Goal: Obtain resource: Download file/media

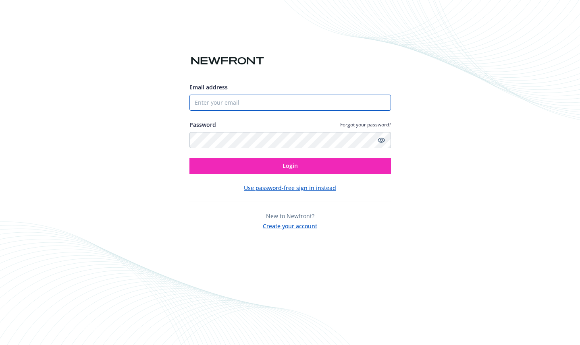
click at [277, 98] on input "Email address" at bounding box center [289, 103] width 201 height 16
type input "[EMAIL_ADDRESS][DOMAIN_NAME]"
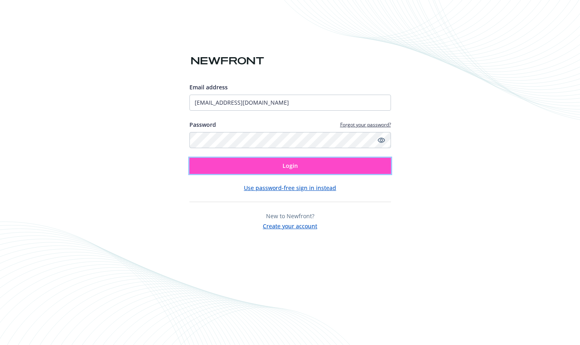
click at [283, 171] on button "Login" at bounding box center [289, 166] width 201 height 16
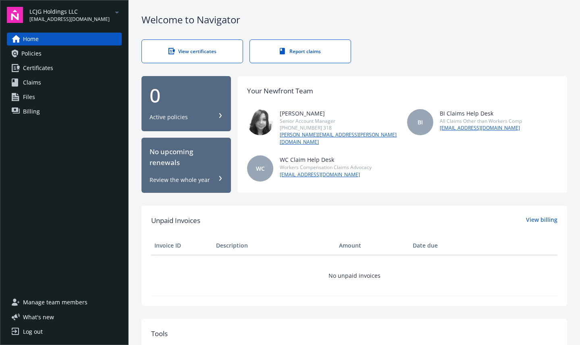
click at [69, 16] on span "[EMAIL_ADDRESS][DOMAIN_NAME]" at bounding box center [69, 19] width 80 height 7
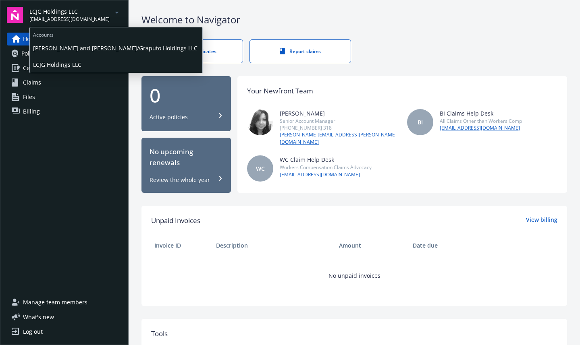
click at [69, 48] on span "[PERSON_NAME] and [PERSON_NAME]/Graputo Holdings LLC" at bounding box center [116, 48] width 166 height 17
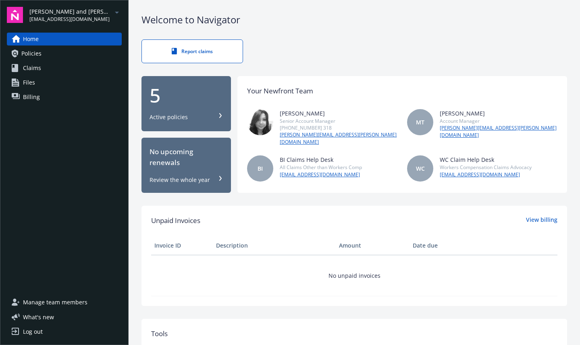
click at [40, 53] on span "Policies" at bounding box center [31, 53] width 20 height 13
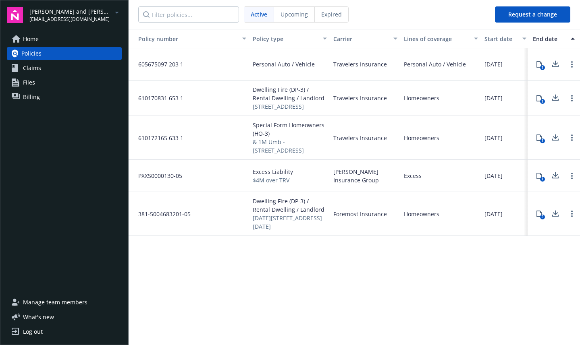
click at [539, 179] on icon at bounding box center [539, 176] width 6 height 6
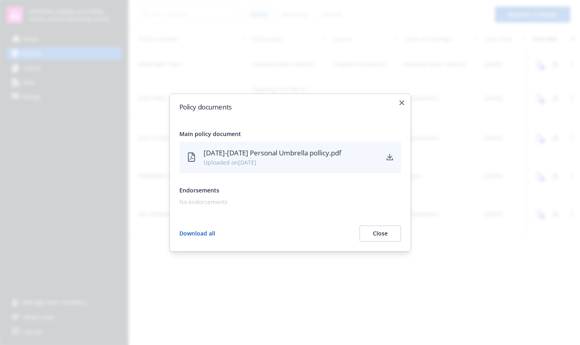
click at [390, 159] on icon "download" at bounding box center [389, 157] width 6 height 6
